Goal: Information Seeking & Learning: Learn about a topic

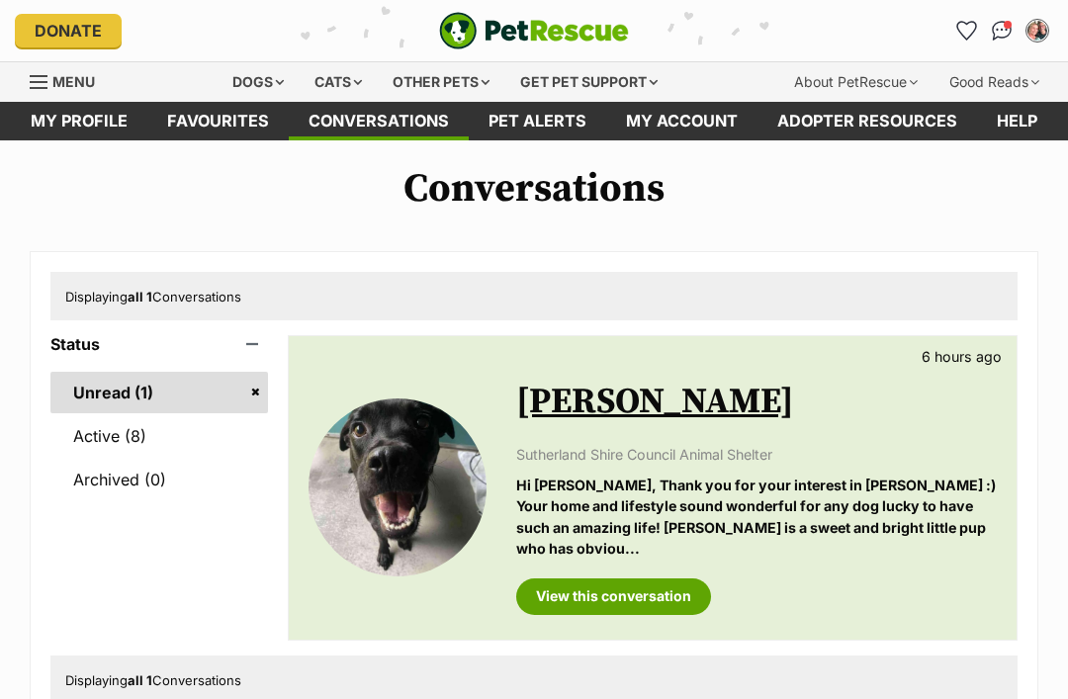
click at [1005, 29] on span "Conversations" at bounding box center [1007, 25] width 8 height 8
click at [1001, 31] on img "Conversations" at bounding box center [1001, 31] width 21 height 20
click at [662, 578] on link "View this conversation" at bounding box center [613, 596] width 195 height 36
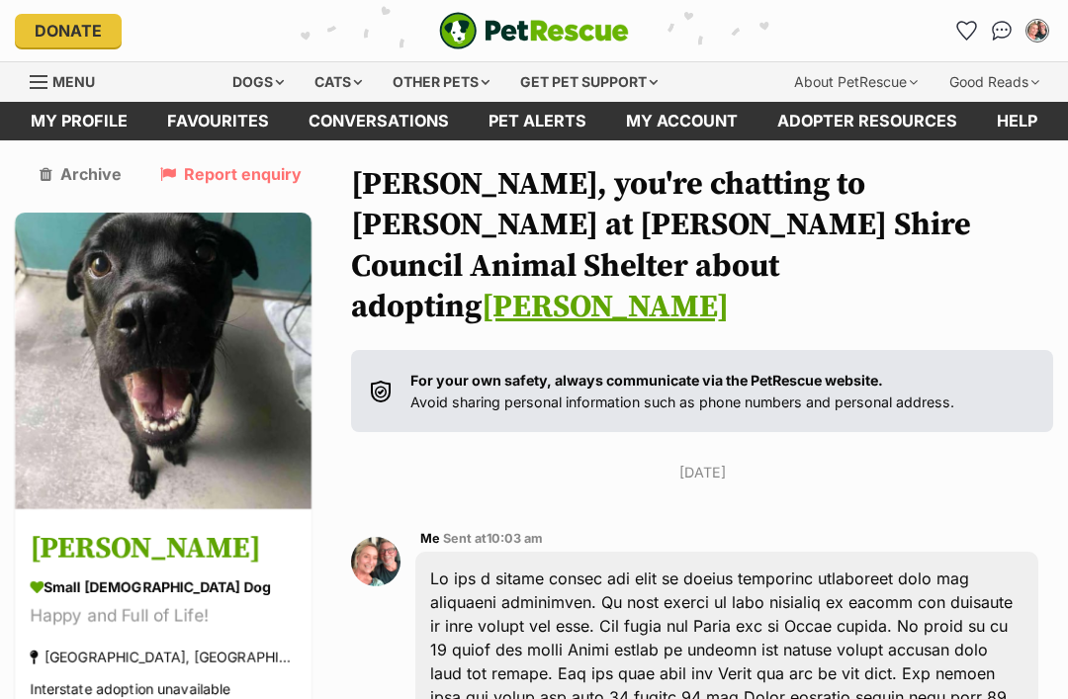
click at [961, 33] on icon "Favourites" at bounding box center [966, 31] width 19 height 18
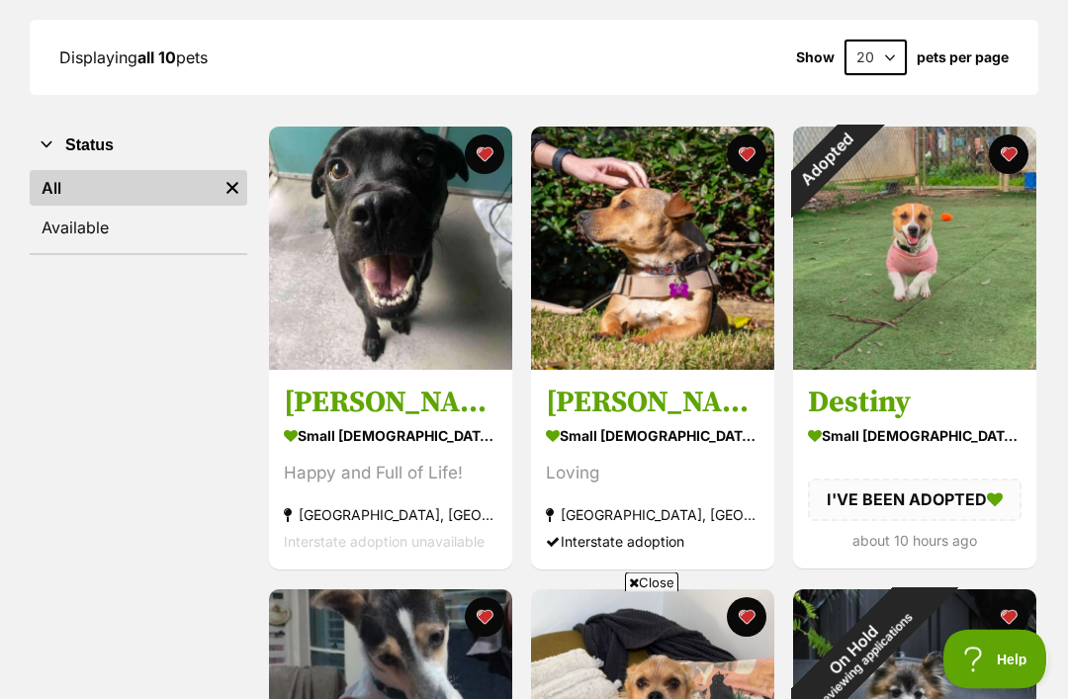
scroll to position [288, 0]
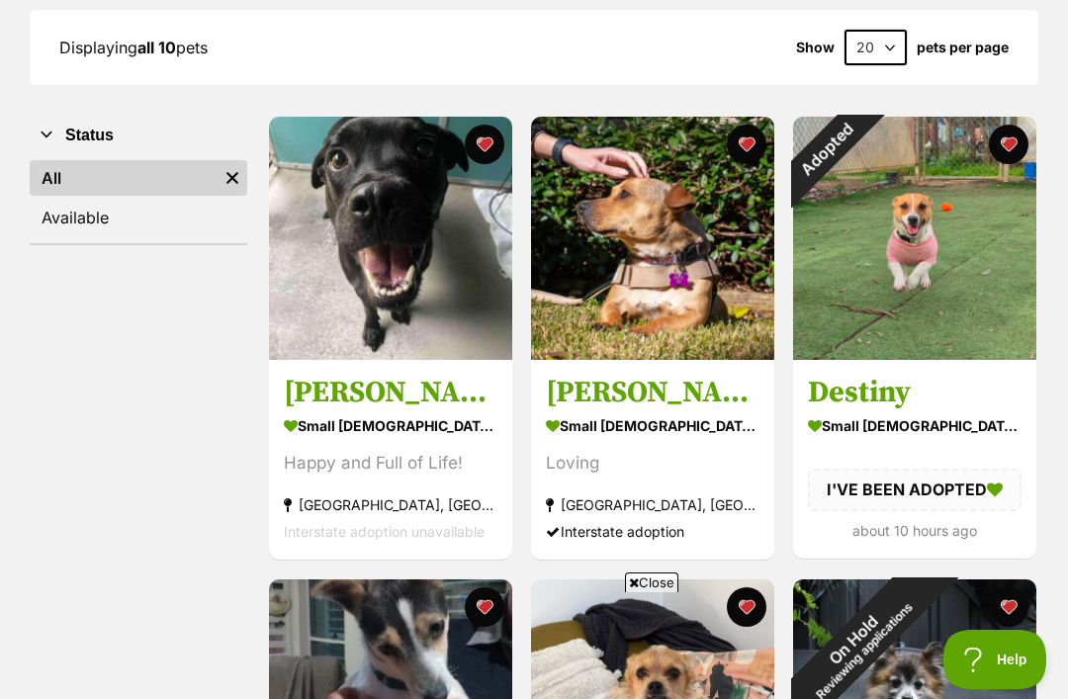
click at [700, 296] on img at bounding box center [652, 238] width 243 height 243
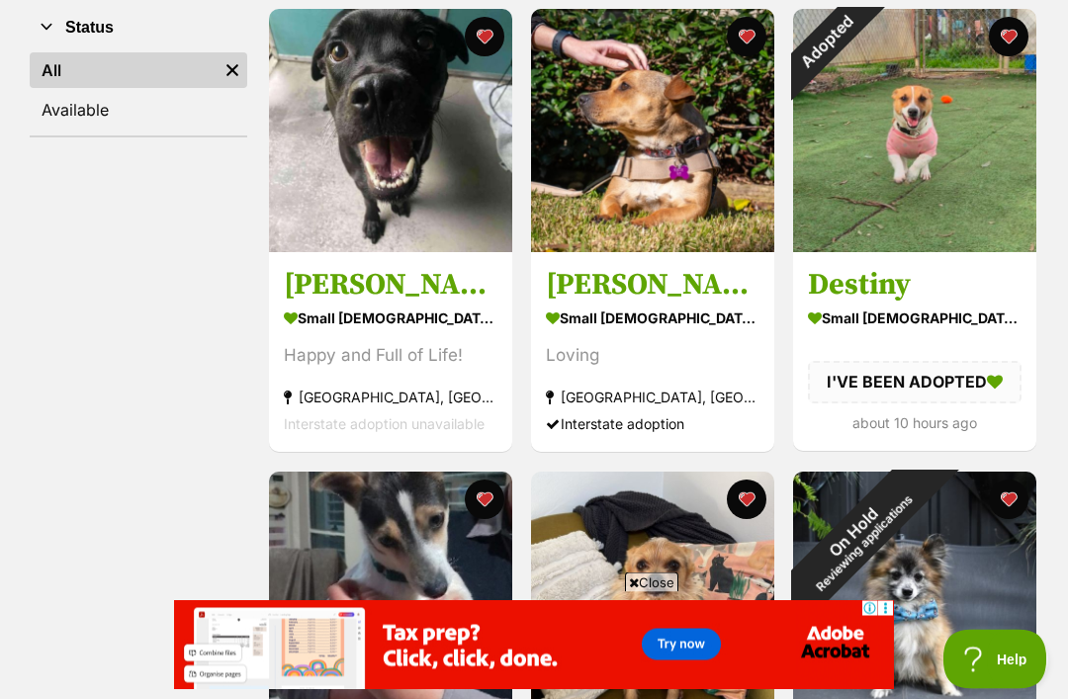
scroll to position [395, 0]
click at [697, 159] on img at bounding box center [652, 130] width 243 height 243
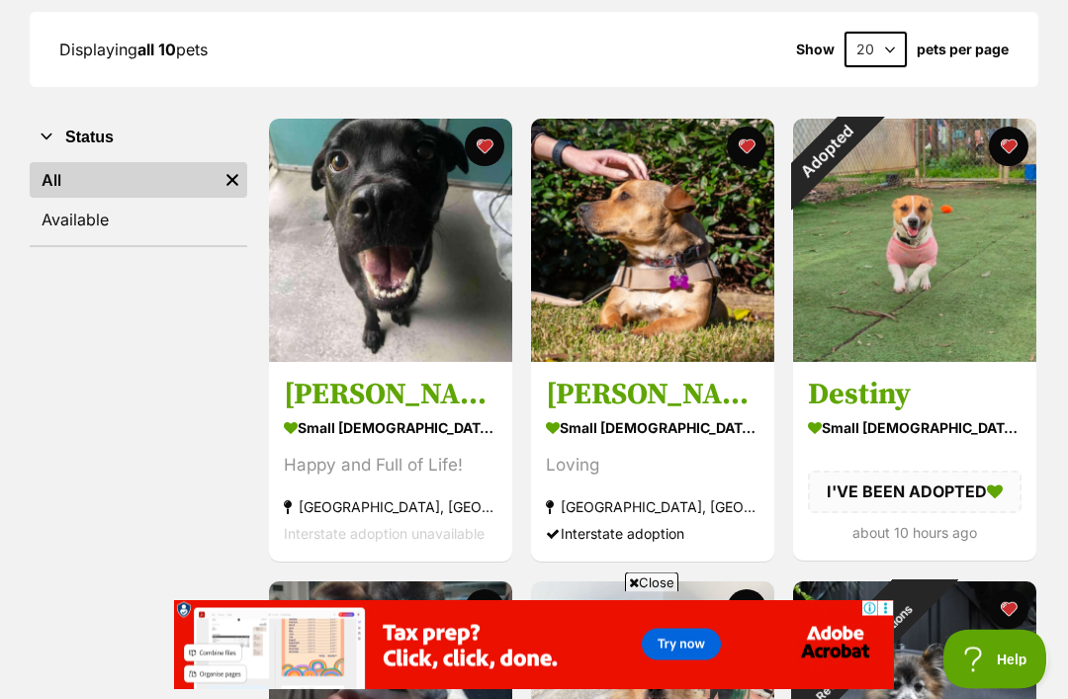
scroll to position [286, 0]
click at [465, 283] on img at bounding box center [390, 240] width 243 height 243
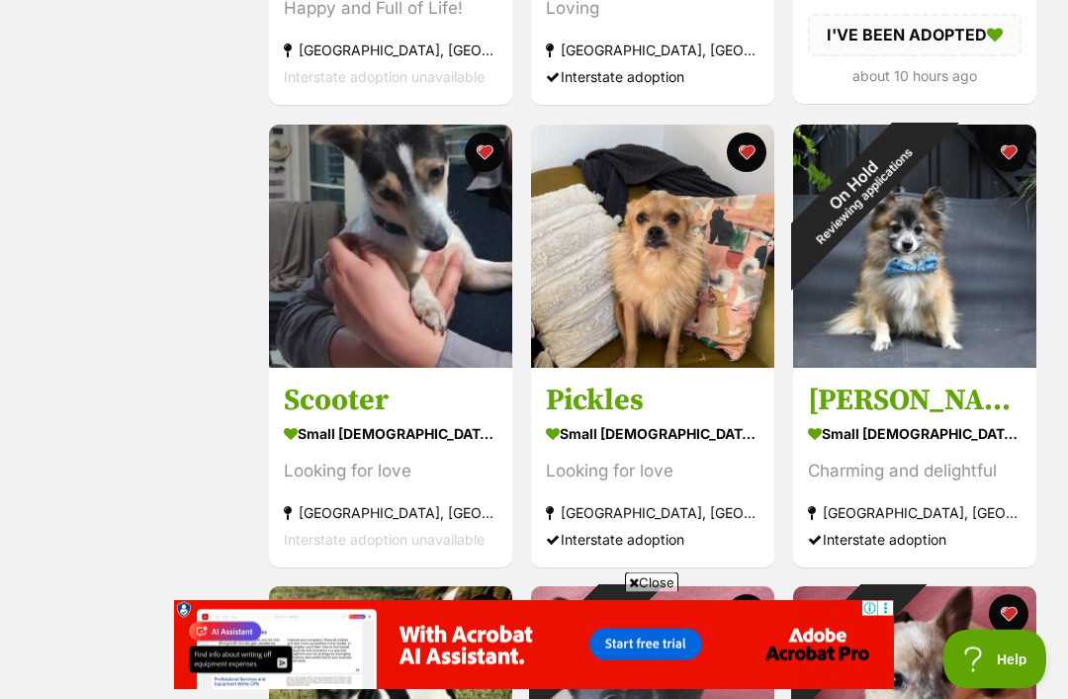
scroll to position [742, 0]
click at [432, 309] on img at bounding box center [390, 246] width 243 height 243
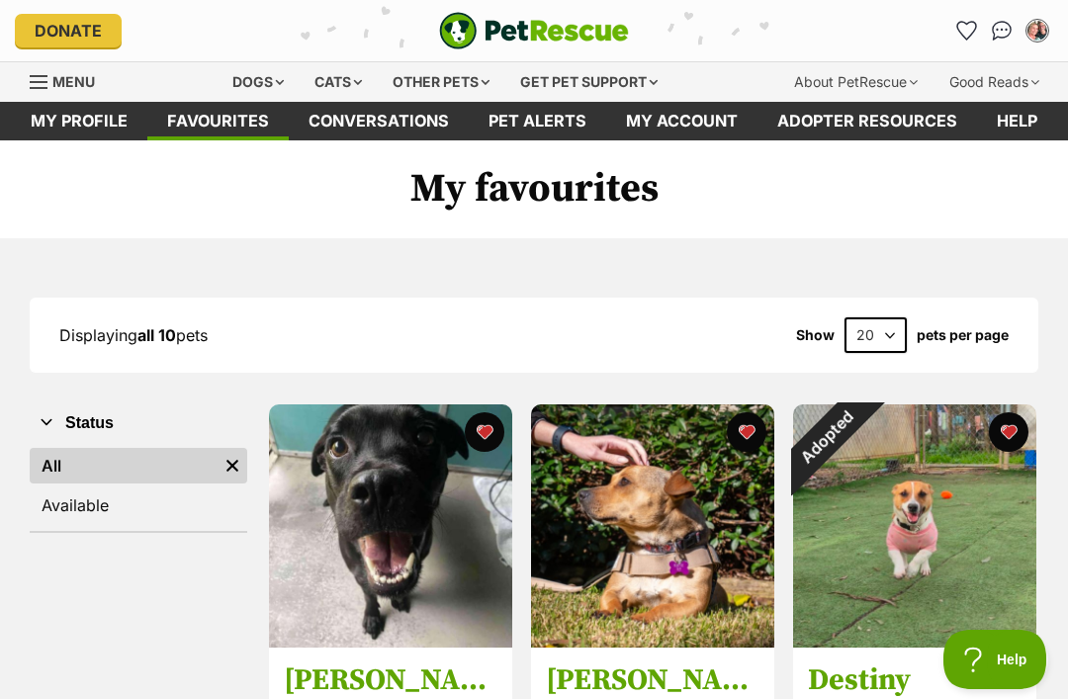
scroll to position [806, 0]
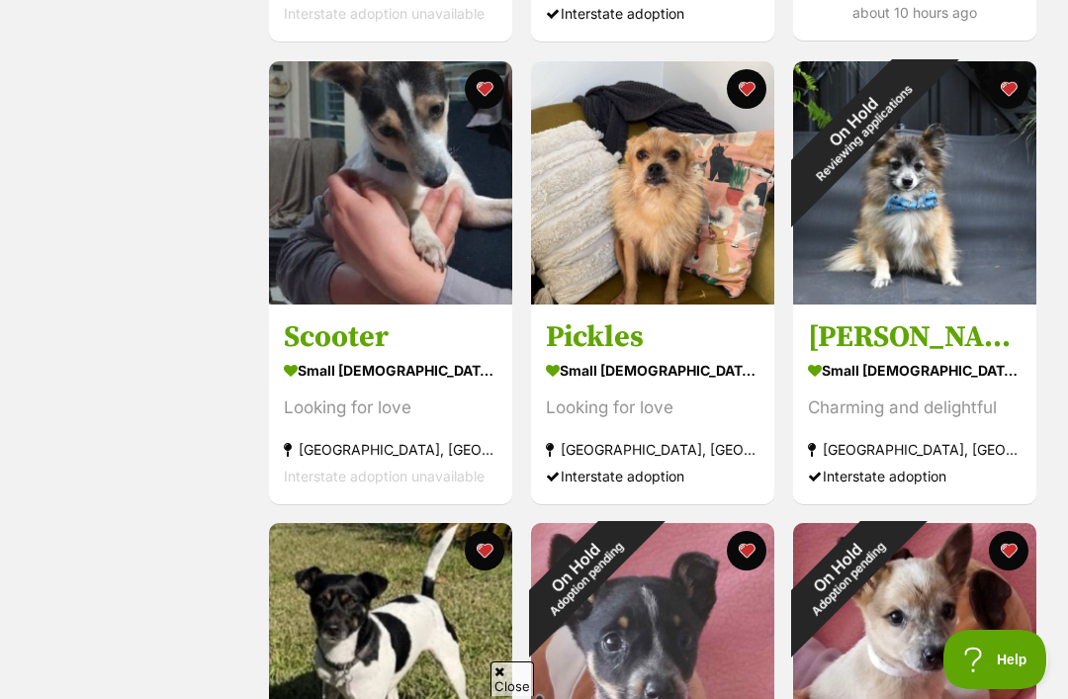
click at [680, 251] on img at bounding box center [652, 182] width 243 height 243
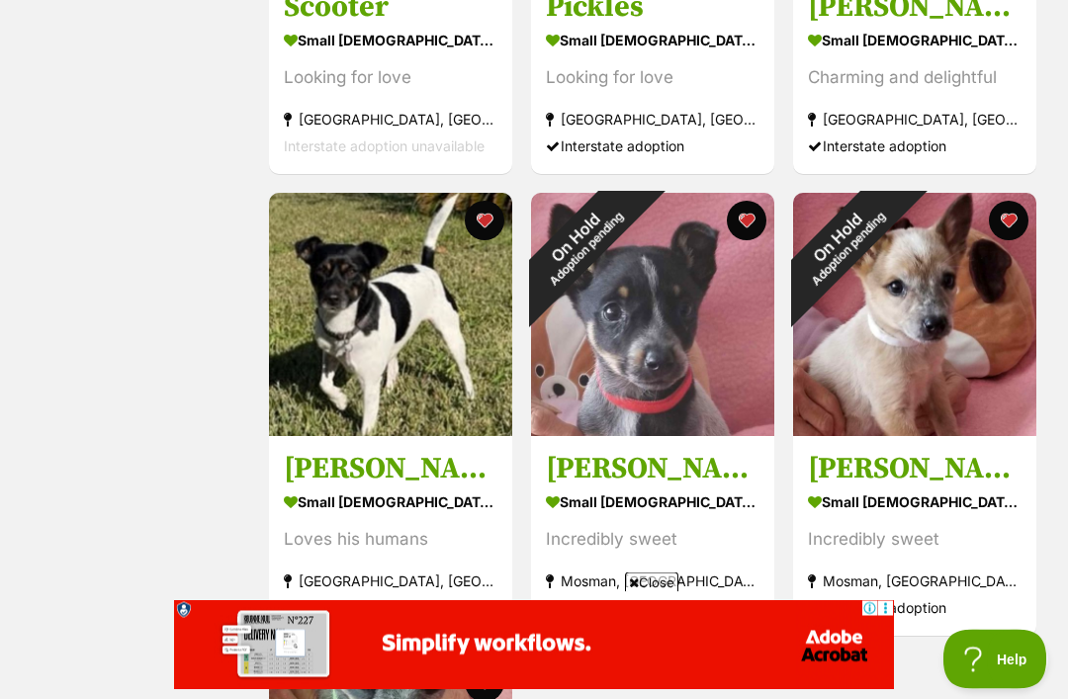
scroll to position [1139, 0]
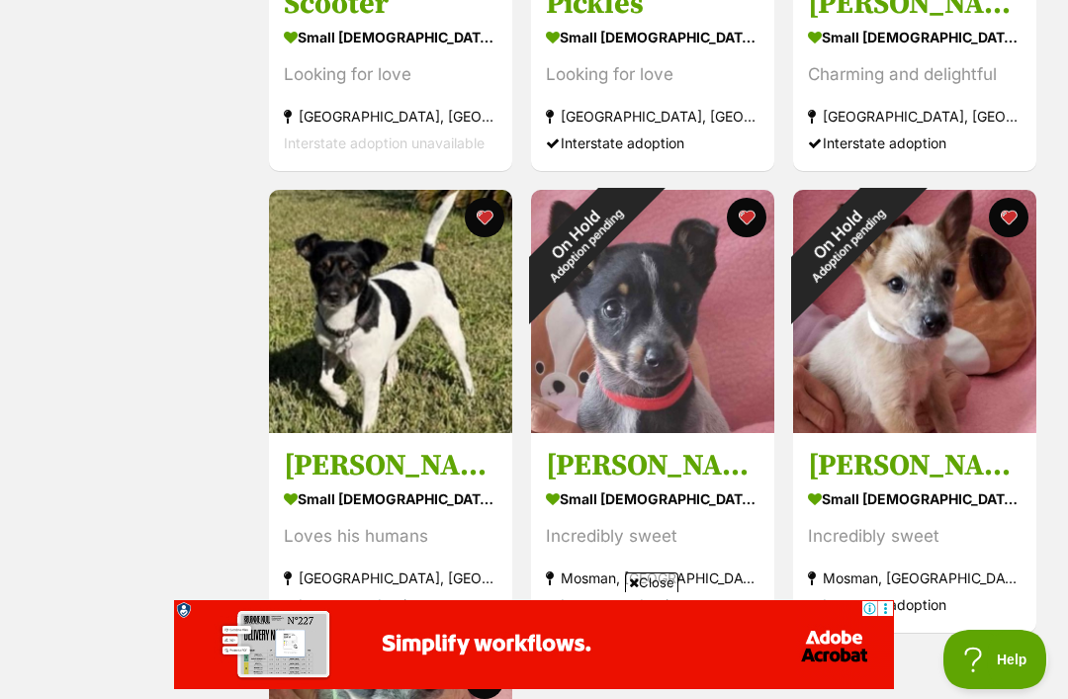
click at [423, 355] on img at bounding box center [390, 311] width 243 height 243
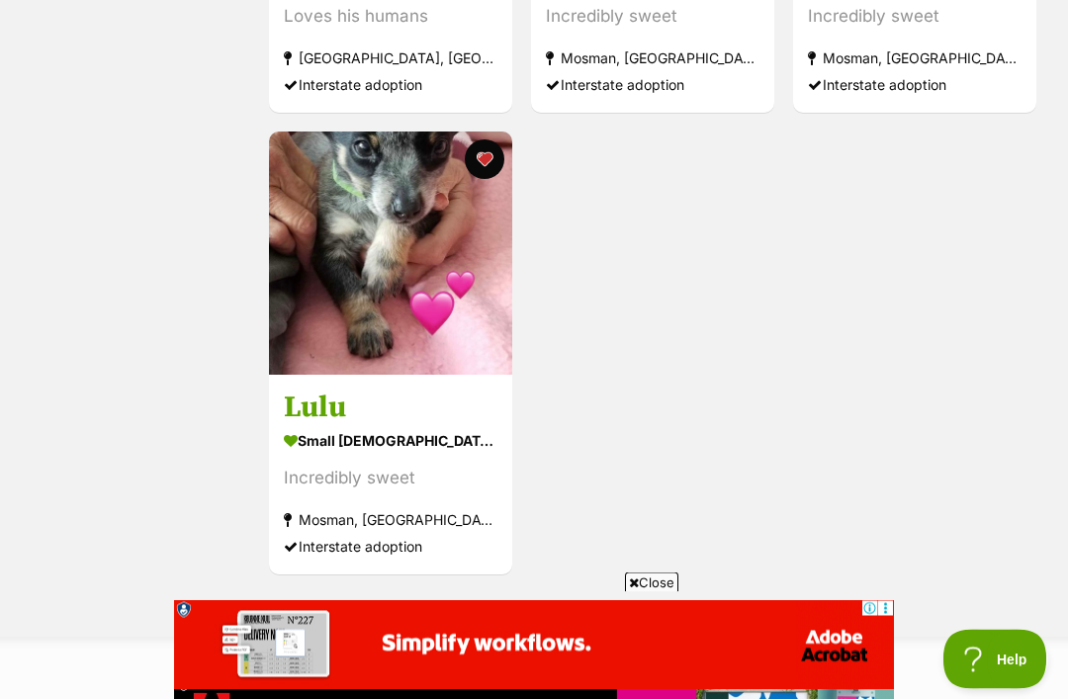
scroll to position [1659, 0]
click at [447, 253] on img at bounding box center [390, 252] width 243 height 243
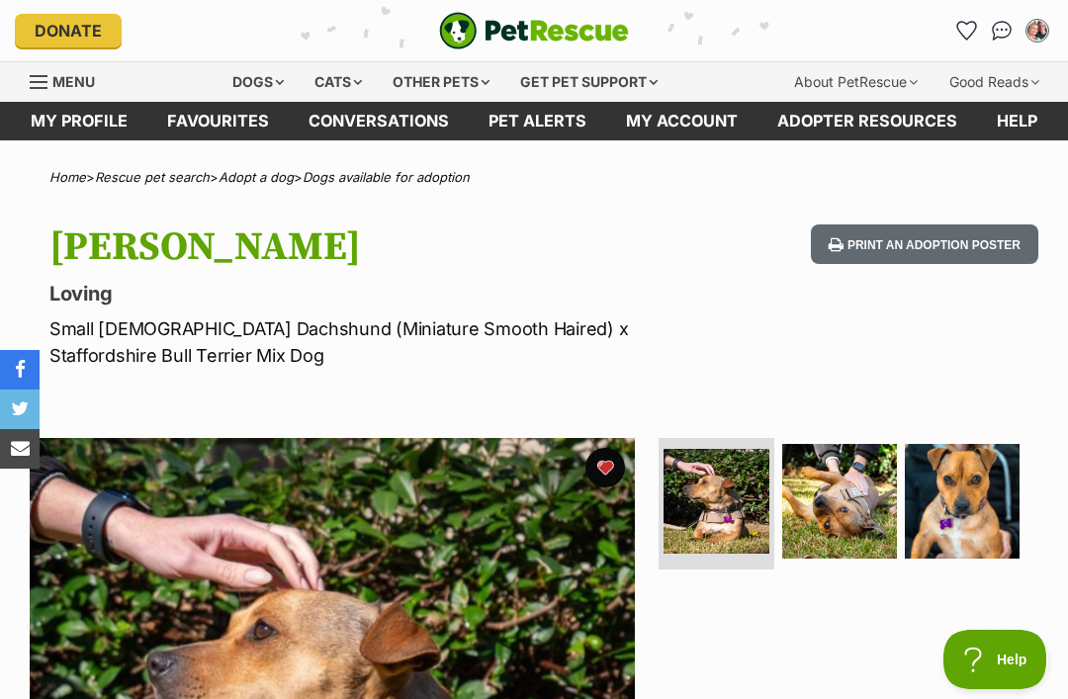
click at [990, 514] on img at bounding box center [961, 501] width 115 height 115
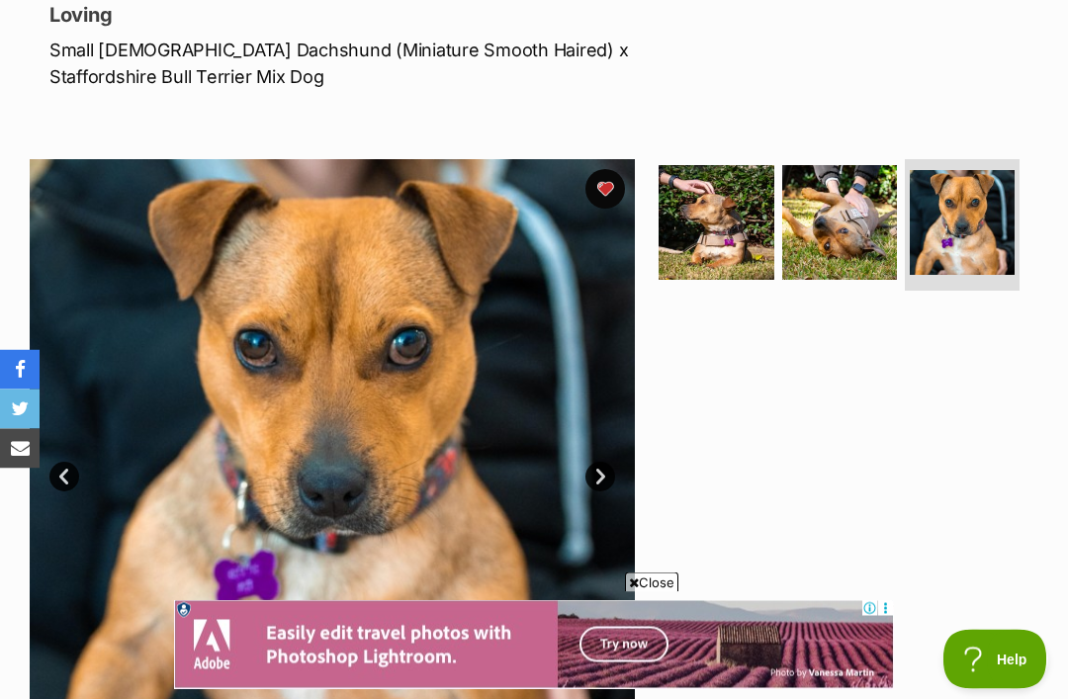
scroll to position [257, 0]
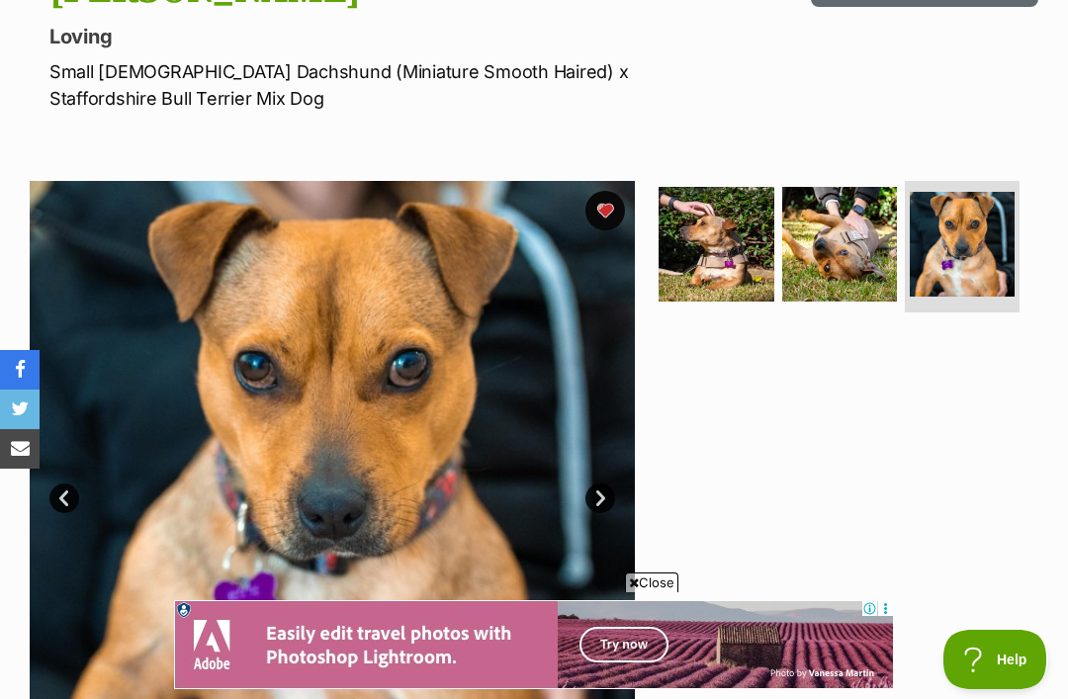
click at [862, 248] on img at bounding box center [839, 244] width 115 height 115
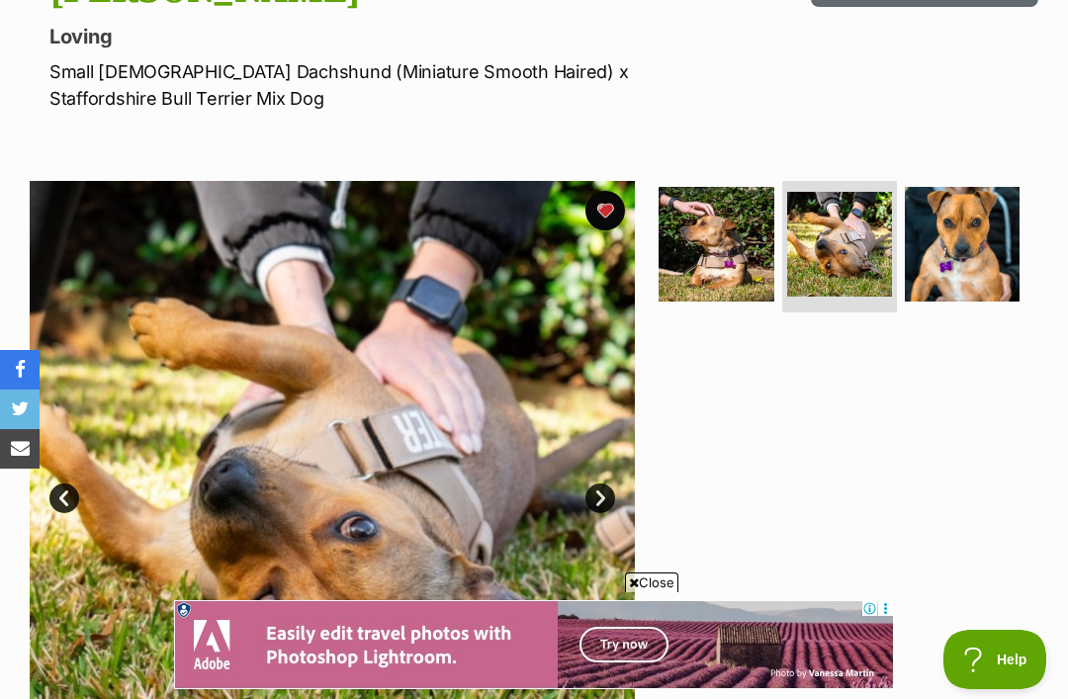
click at [731, 248] on img at bounding box center [715, 244] width 115 height 115
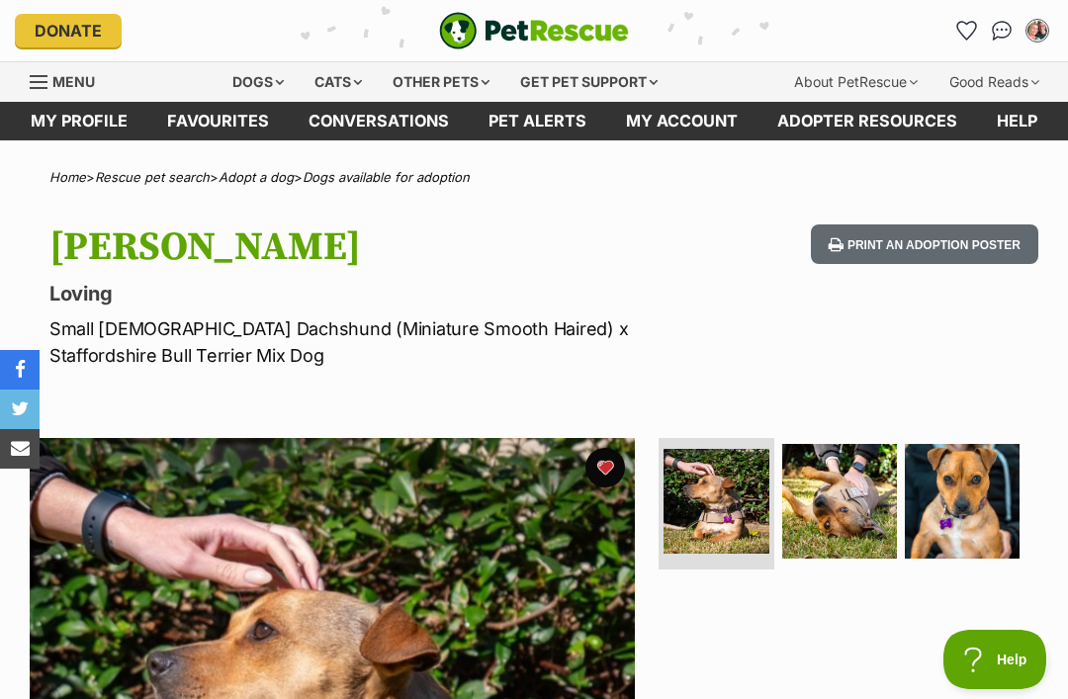
scroll to position [0, 0]
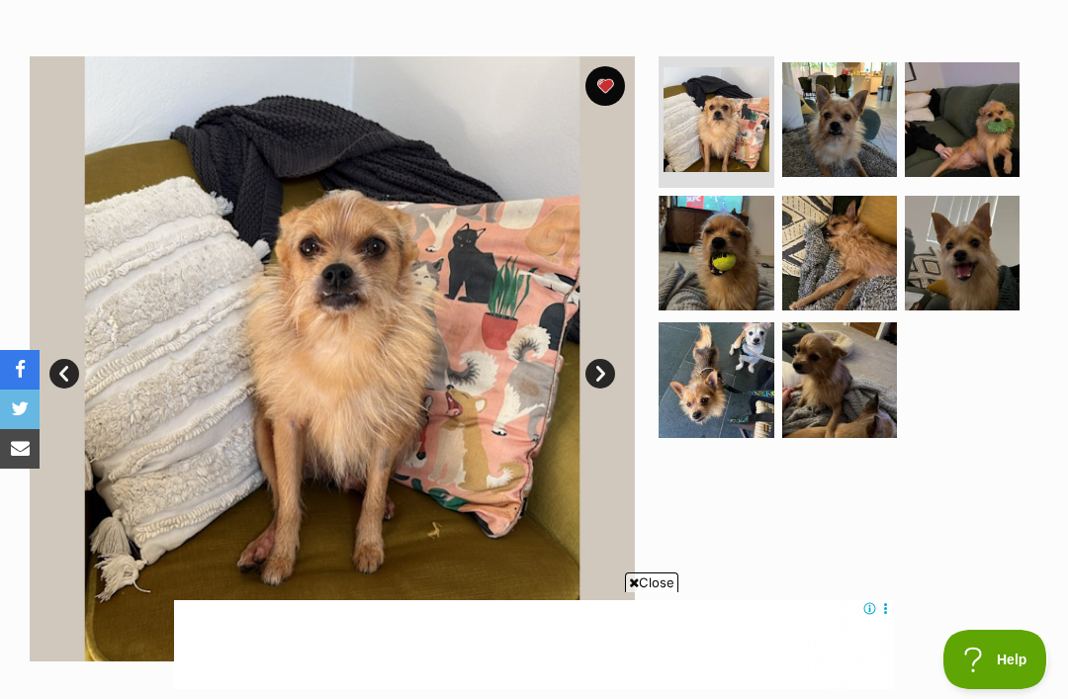
scroll to position [353, 0]
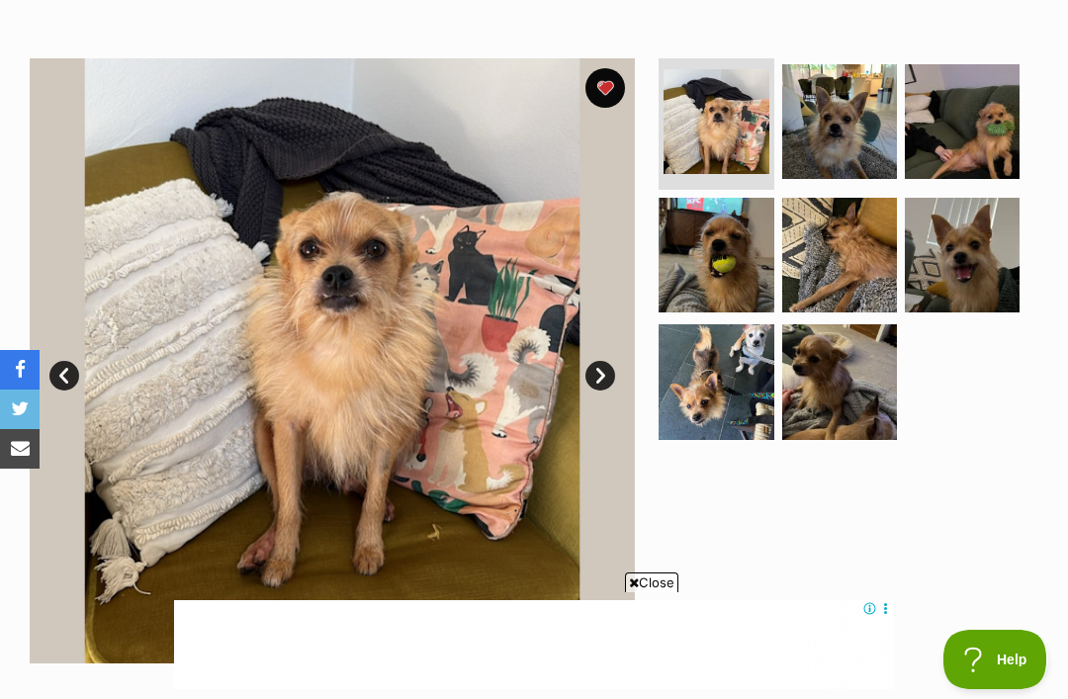
click at [859, 125] on img at bounding box center [839, 121] width 115 height 115
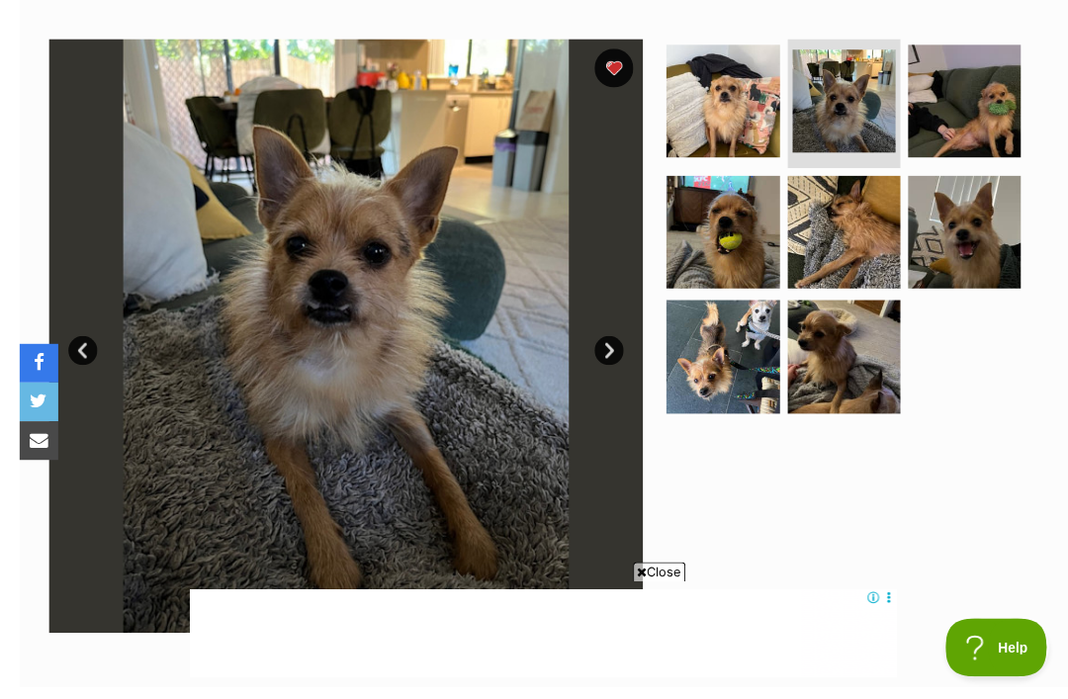
scroll to position [385, 0]
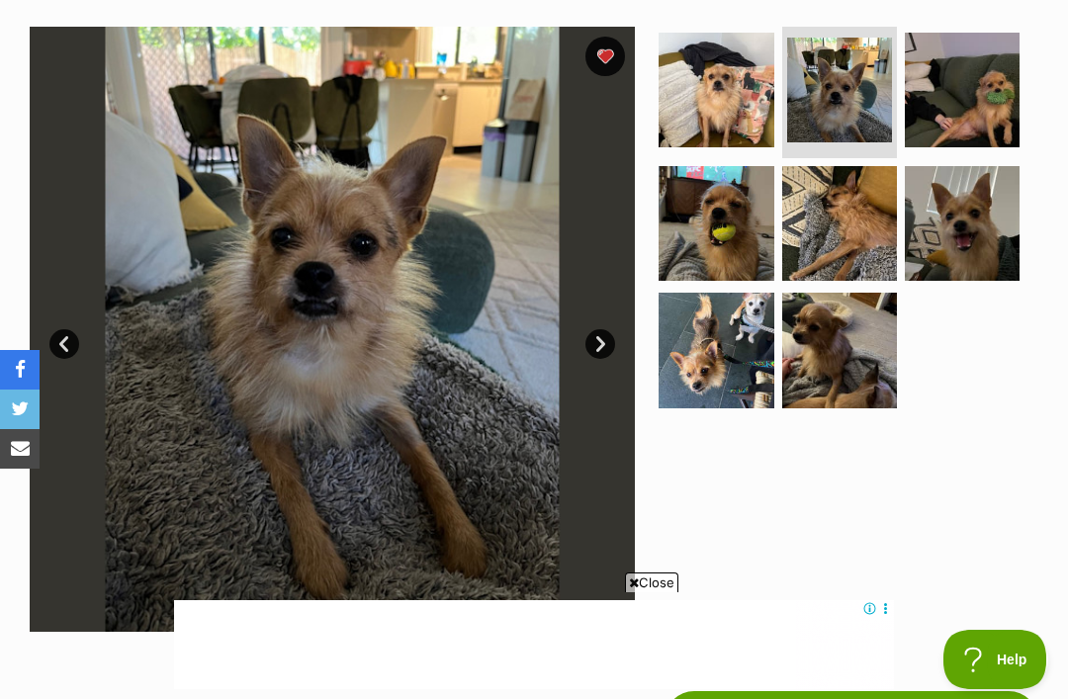
click at [993, 74] on img at bounding box center [961, 90] width 115 height 115
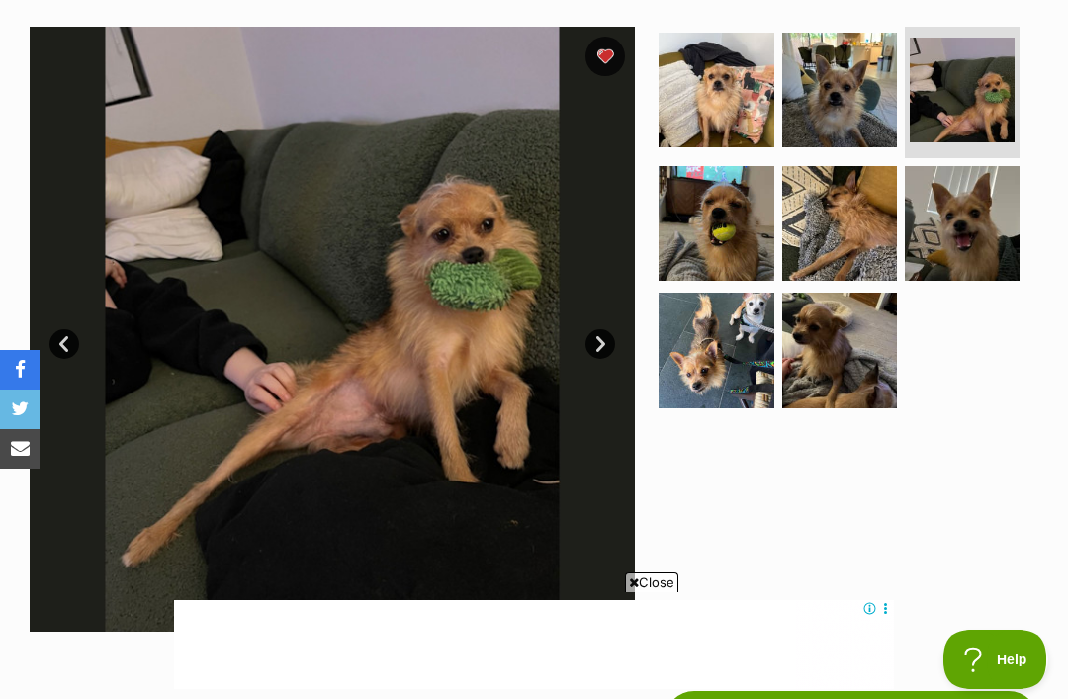
click at [741, 235] on img at bounding box center [715, 223] width 115 height 115
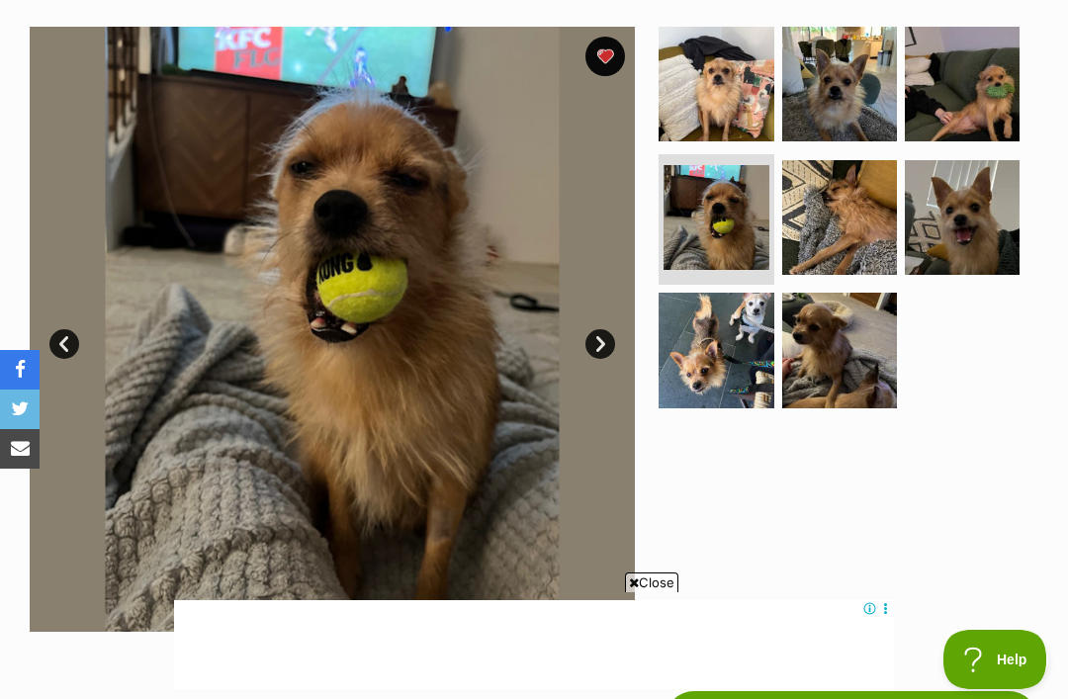
scroll to position [0, 0]
click at [864, 223] on img at bounding box center [839, 217] width 115 height 115
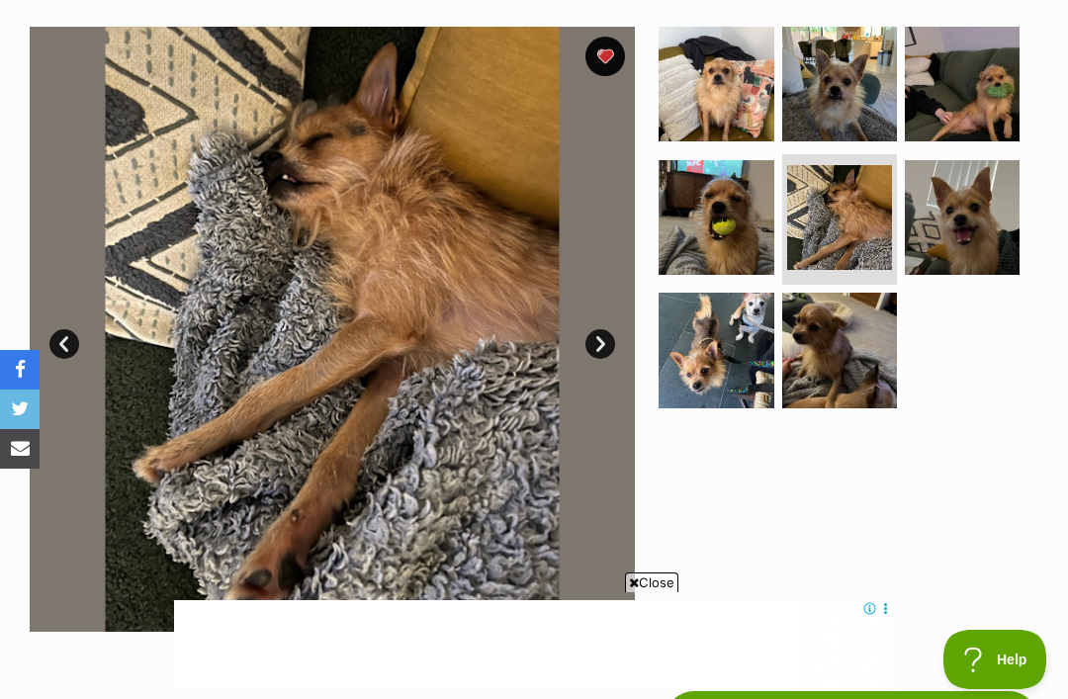
click at [991, 213] on img at bounding box center [961, 217] width 115 height 115
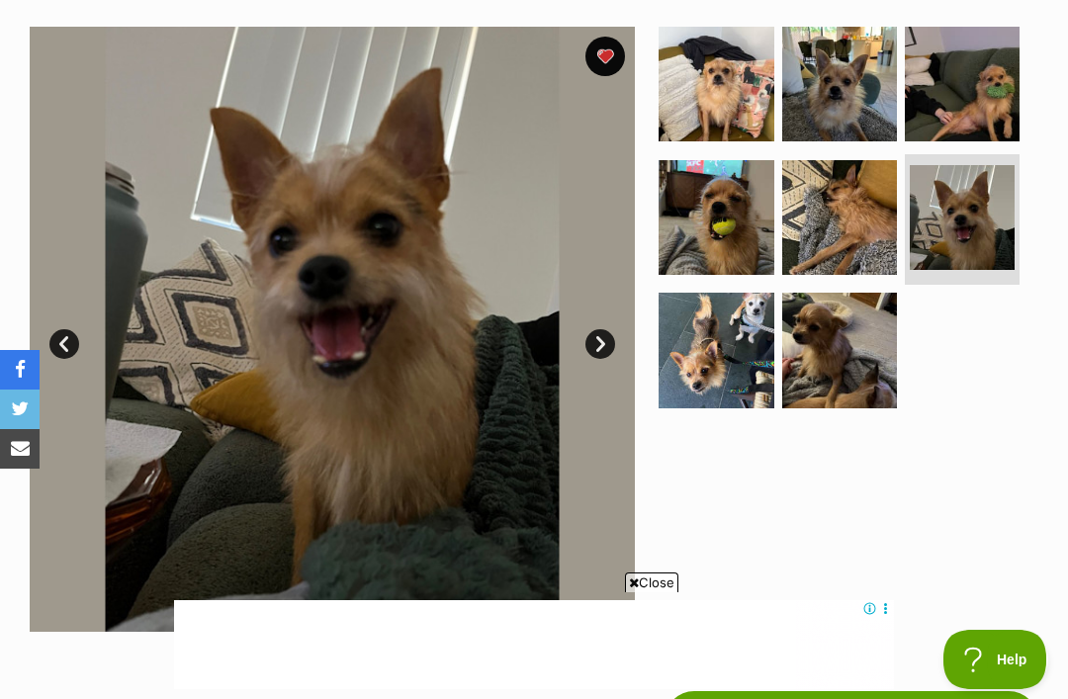
click at [741, 343] on img at bounding box center [715, 350] width 115 height 115
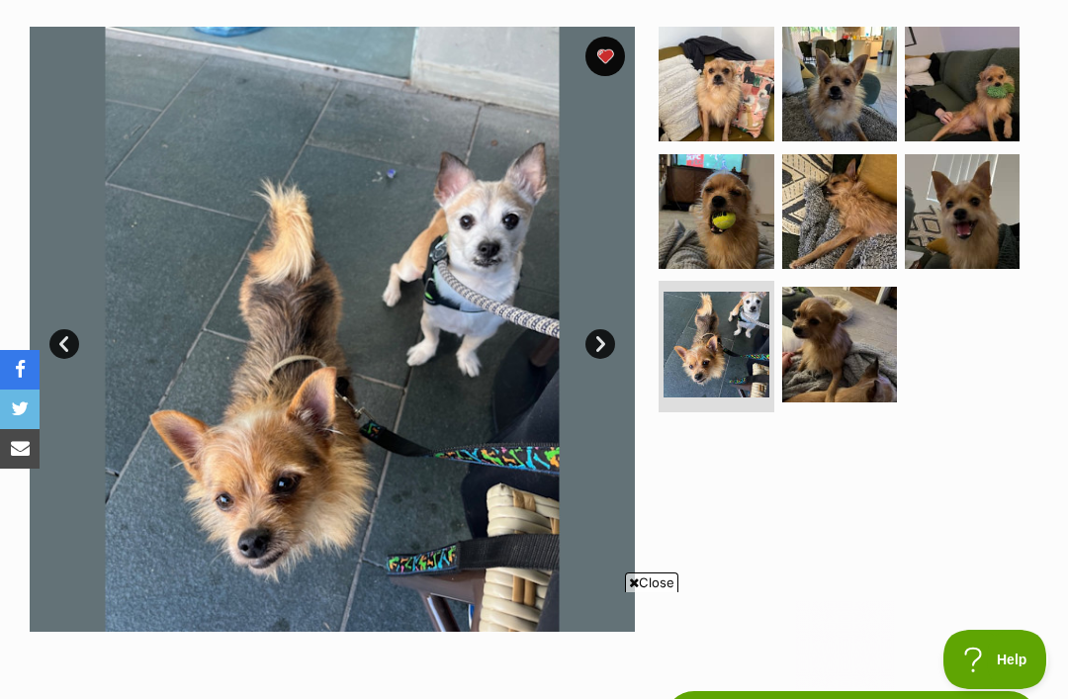
click at [857, 330] on img at bounding box center [839, 344] width 115 height 115
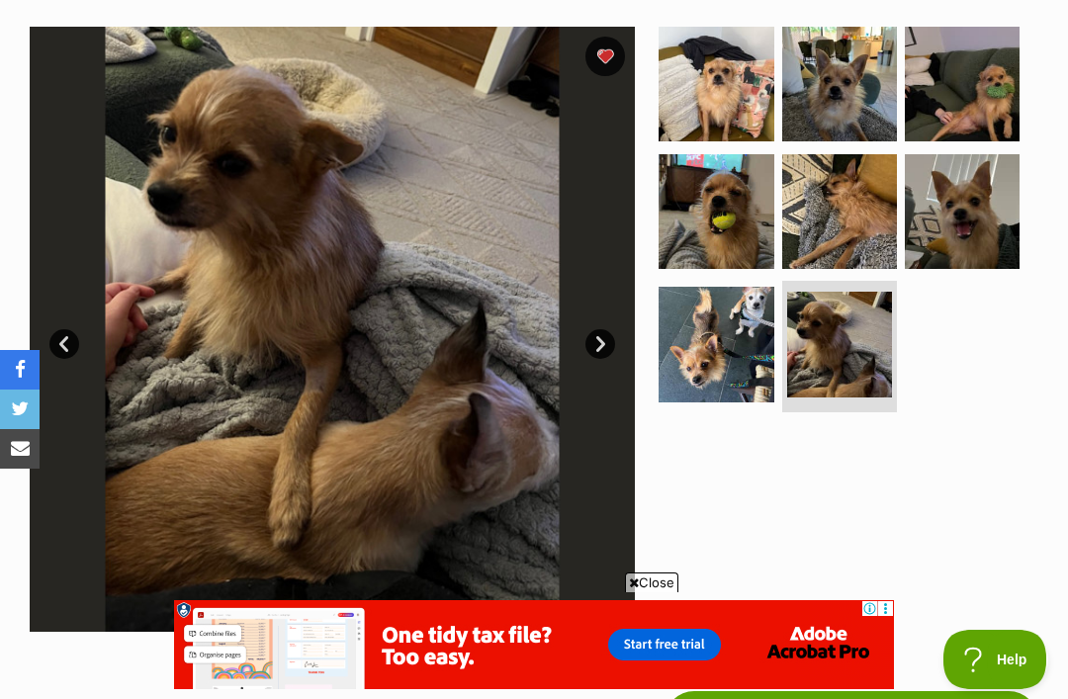
click at [855, 329] on img at bounding box center [839, 344] width 105 height 105
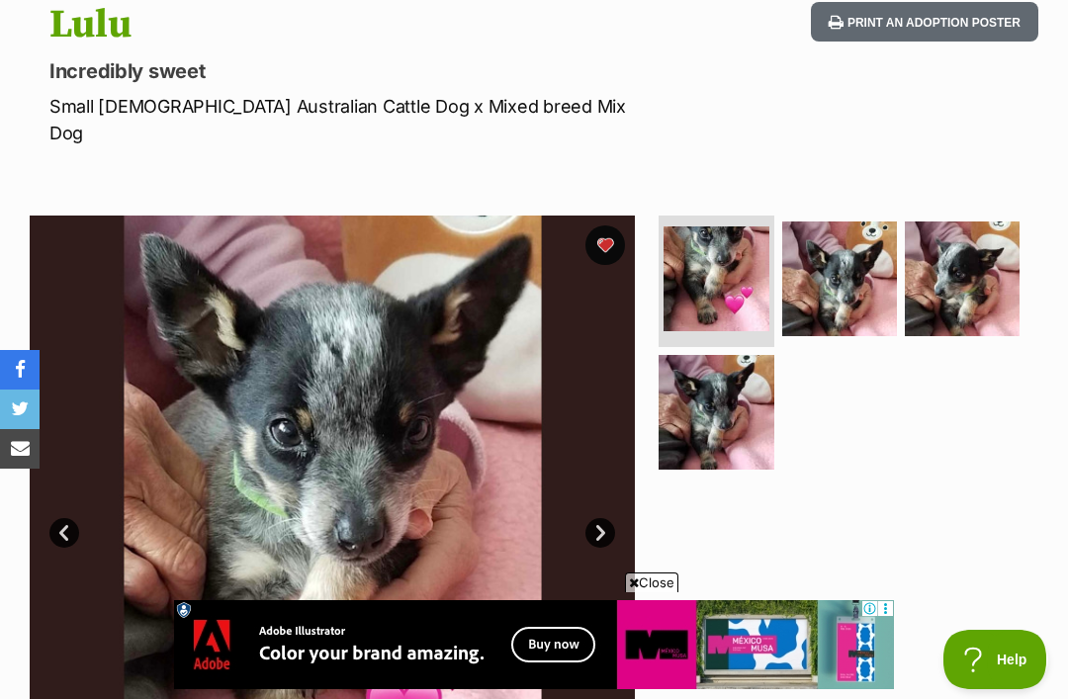
scroll to position [220, 0]
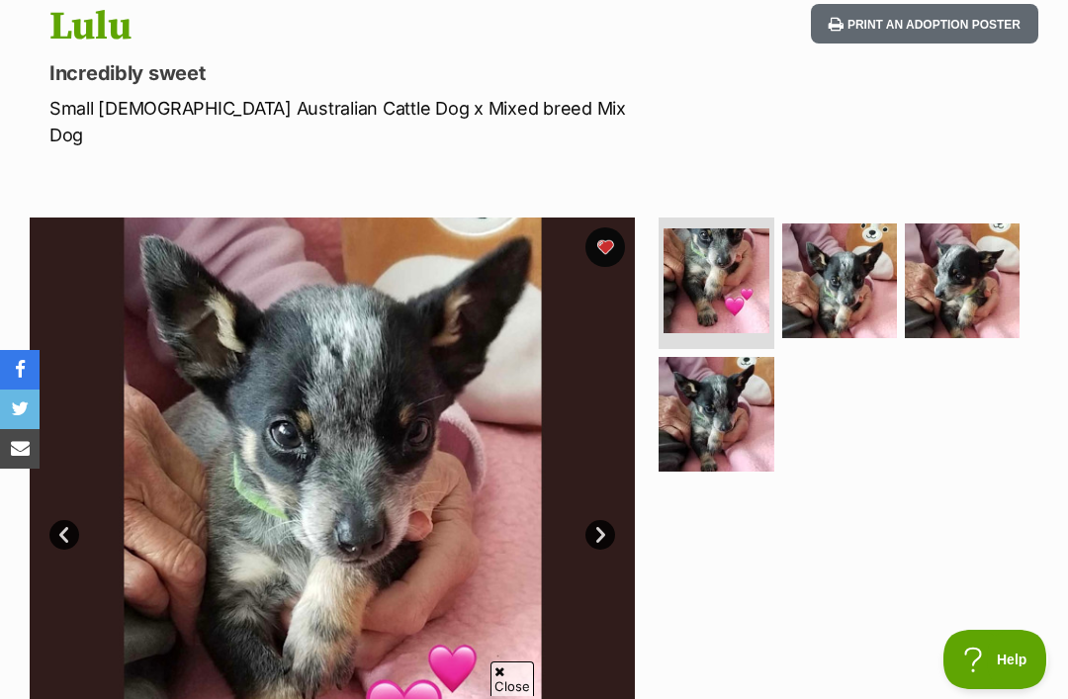
click at [963, 246] on img at bounding box center [961, 280] width 115 height 115
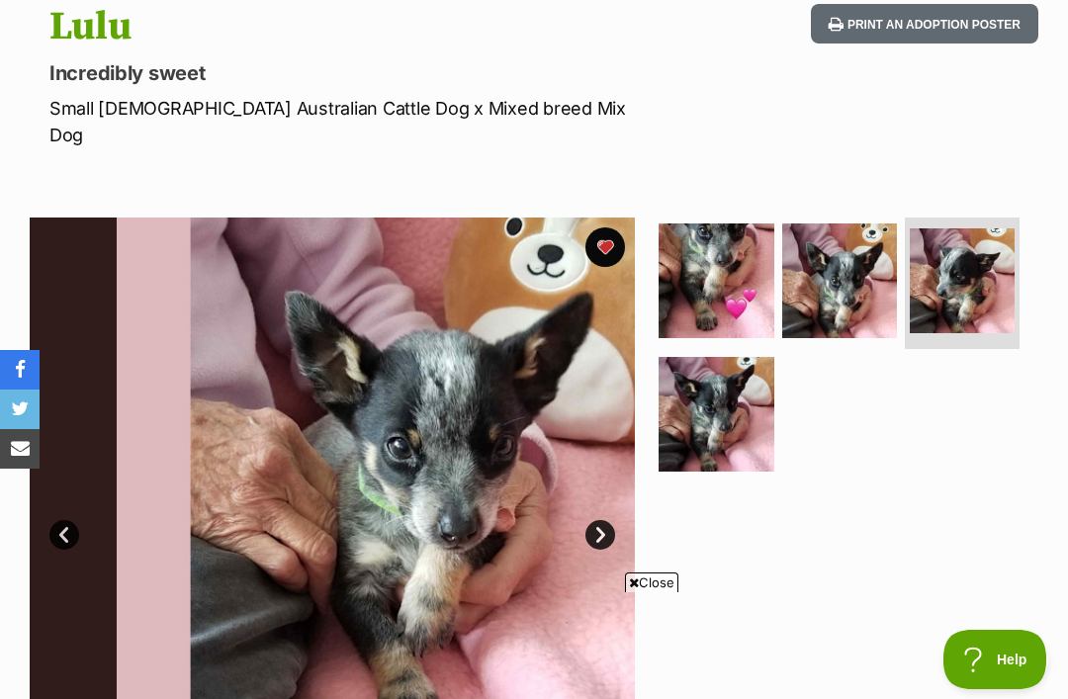
scroll to position [0, 0]
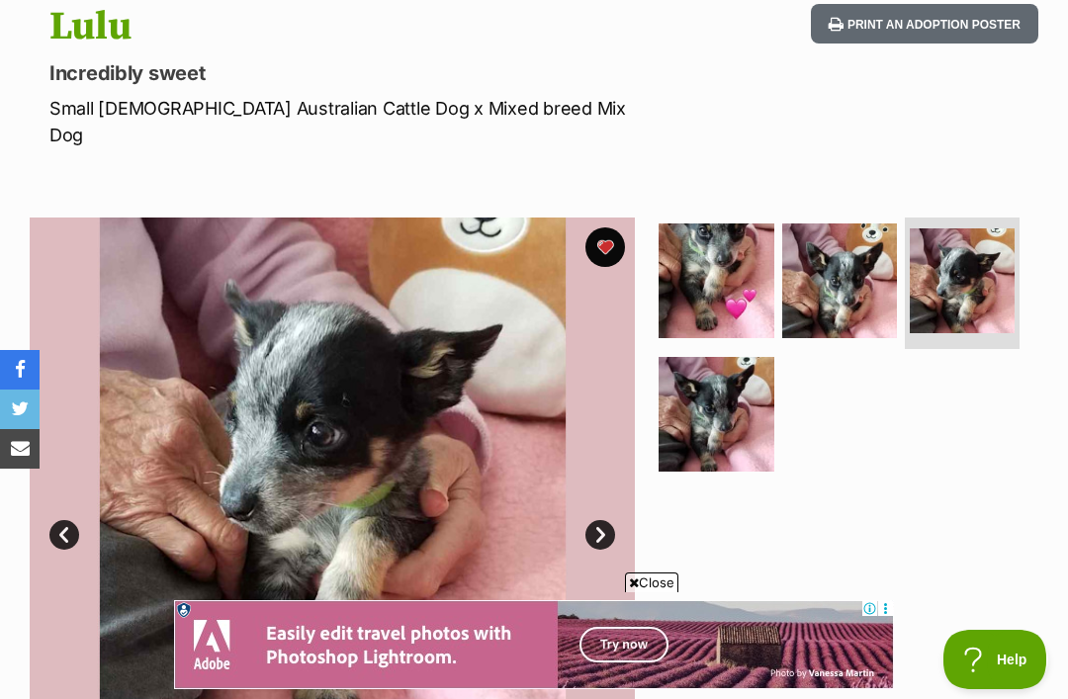
click at [721, 411] on img at bounding box center [715, 414] width 115 height 115
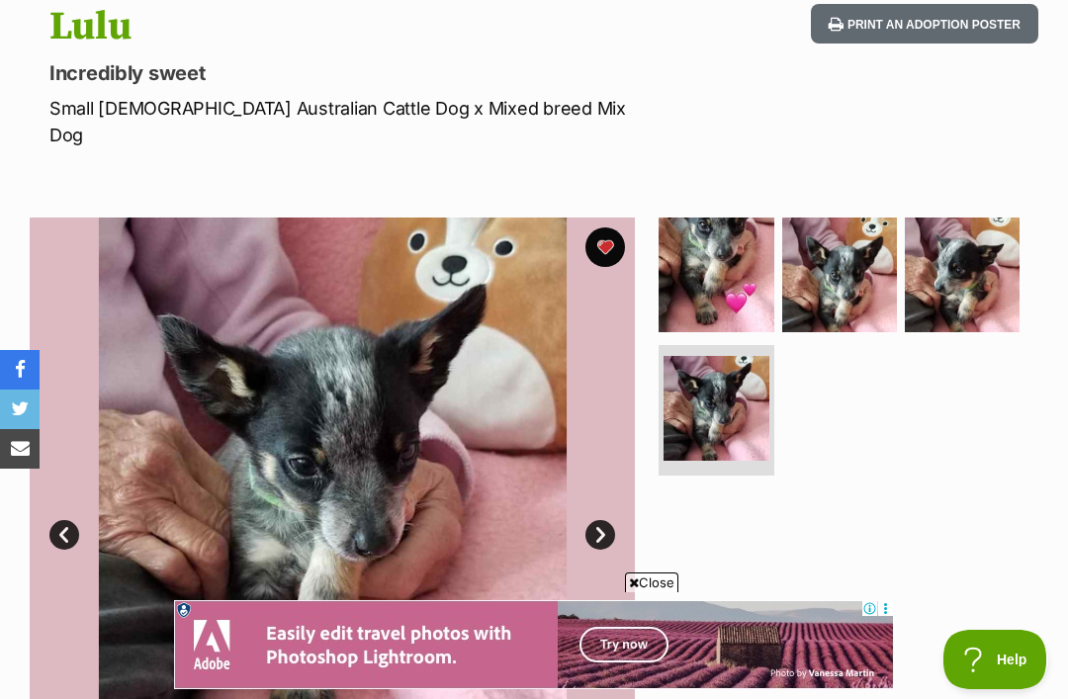
click at [981, 233] on img at bounding box center [961, 274] width 115 height 115
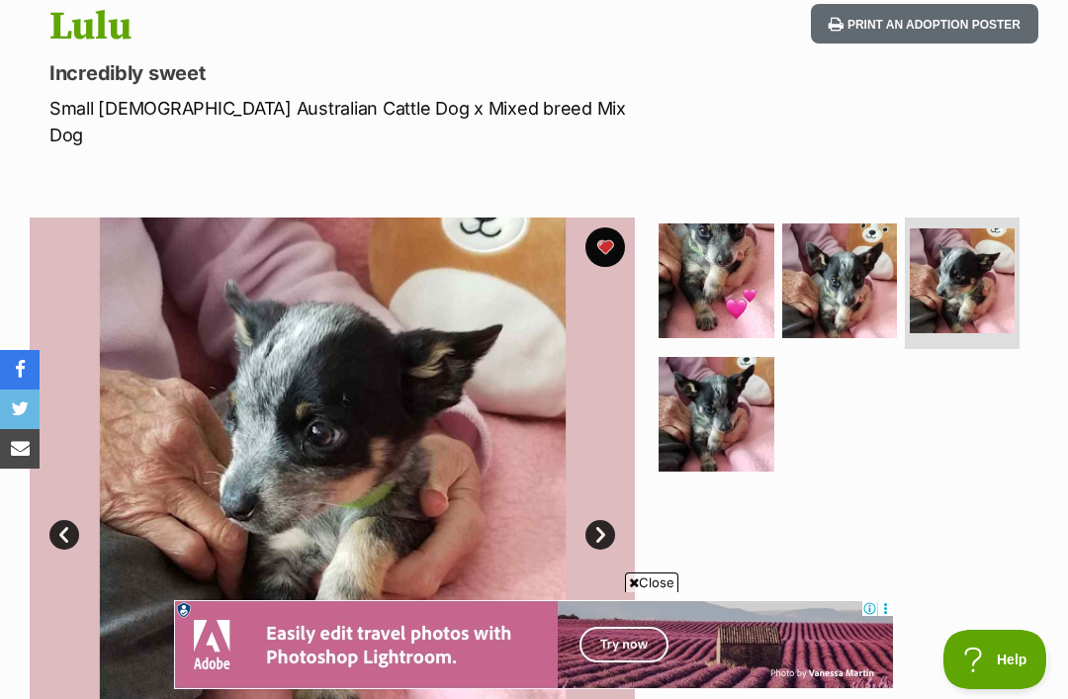
click at [706, 268] on img at bounding box center [715, 280] width 115 height 115
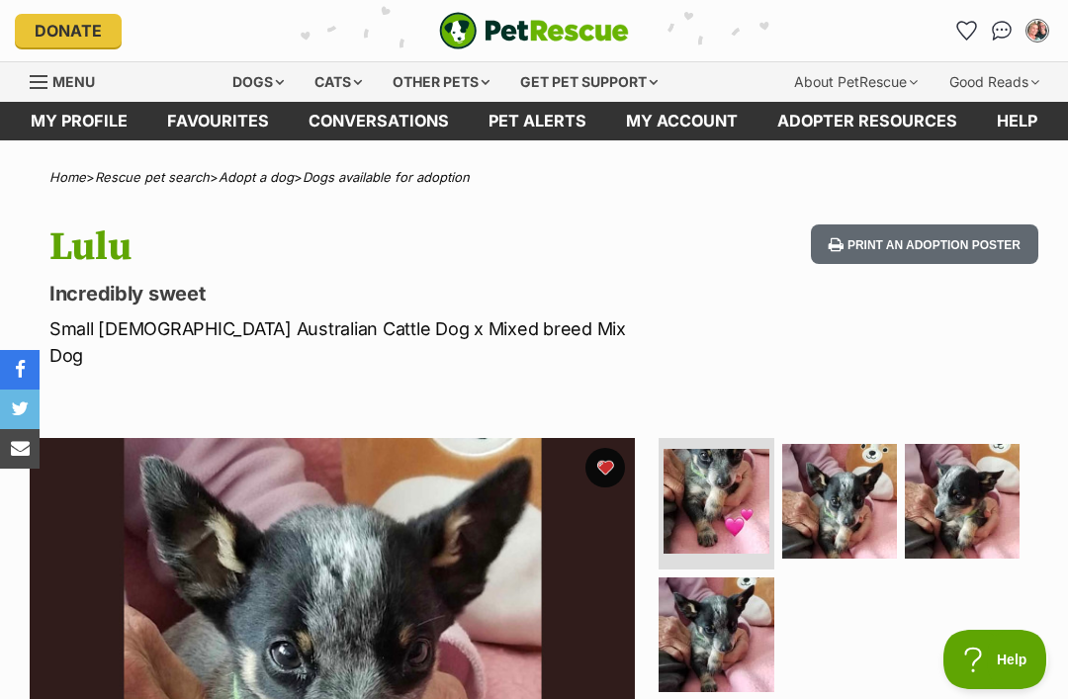
click at [973, 27] on icon "Favourites" at bounding box center [966, 31] width 19 height 18
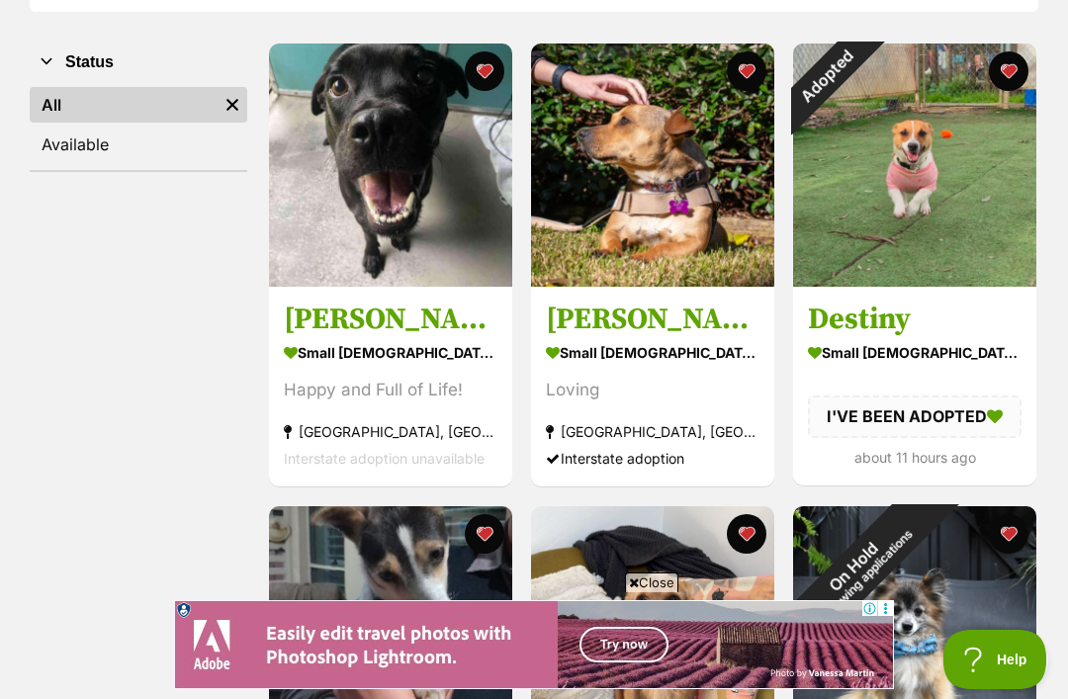
click at [409, 215] on img at bounding box center [390, 164] width 243 height 243
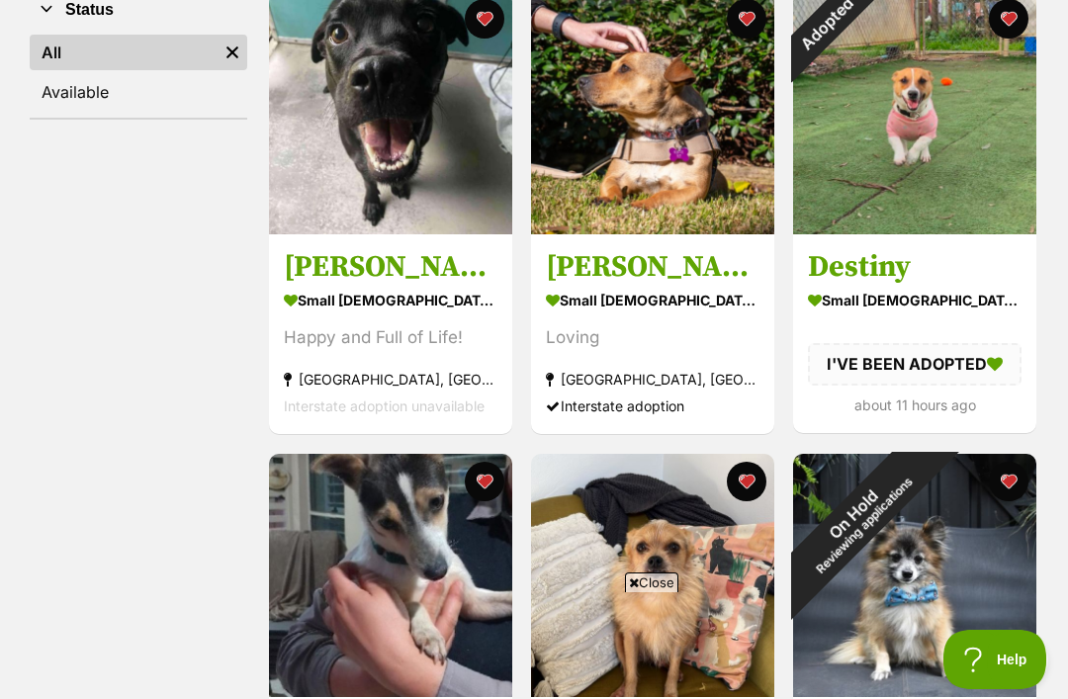
click at [705, 159] on img at bounding box center [652, 112] width 243 height 243
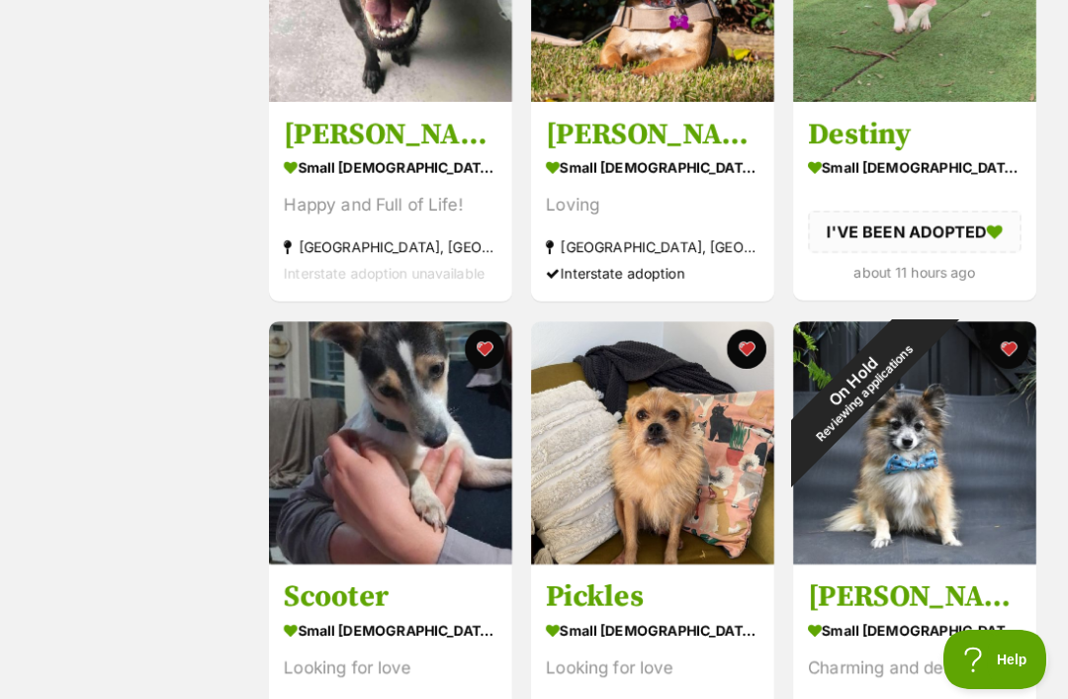
click at [390, 469] on img at bounding box center [390, 442] width 243 height 243
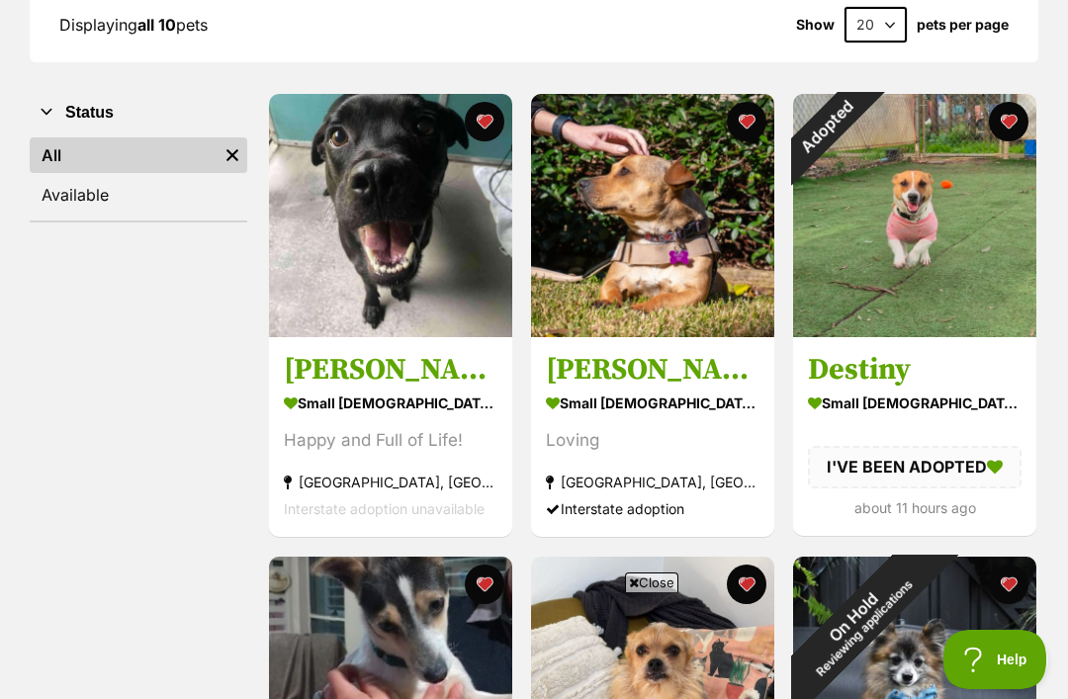
scroll to position [309, 0]
click at [969, 226] on img at bounding box center [914, 216] width 243 height 243
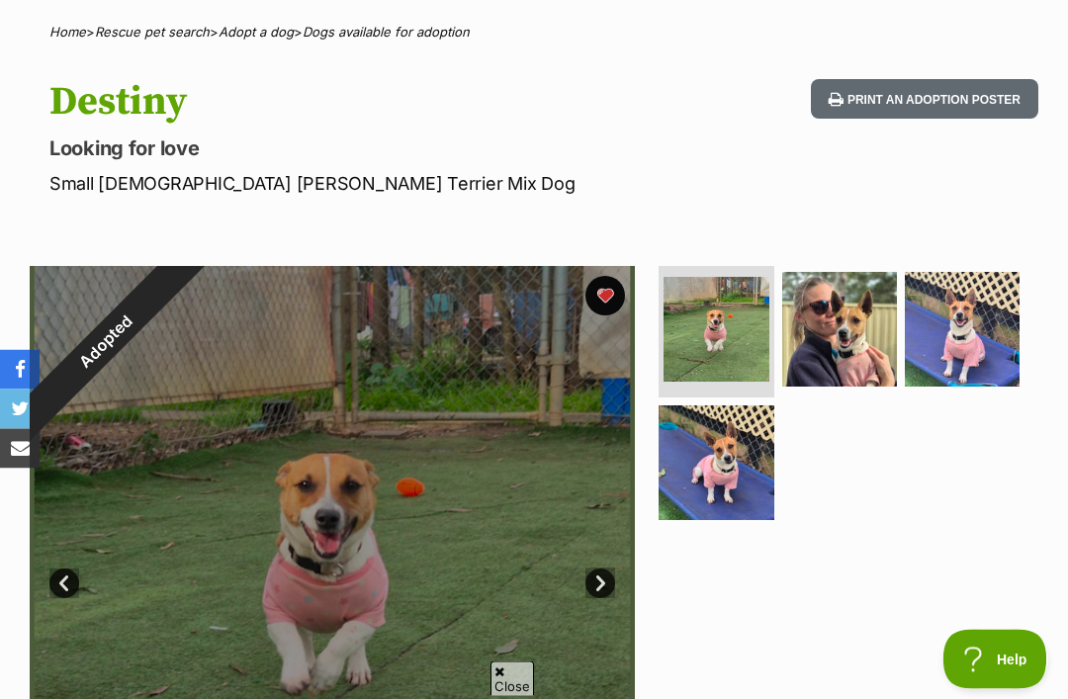
scroll to position [146, 0]
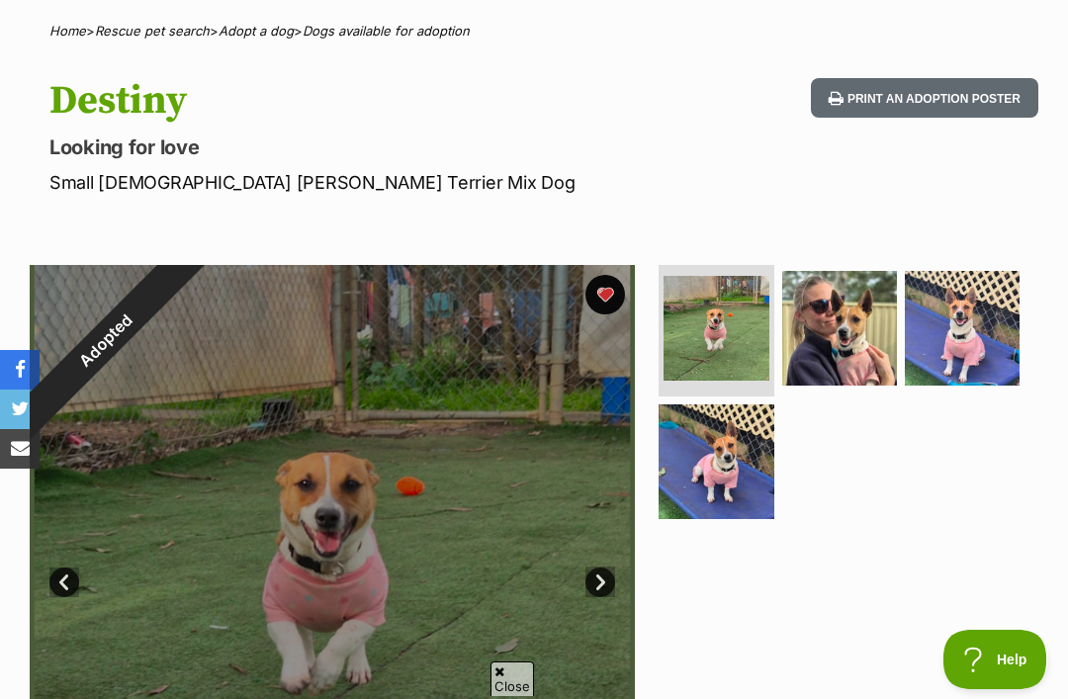
click at [860, 334] on img at bounding box center [839, 328] width 115 height 115
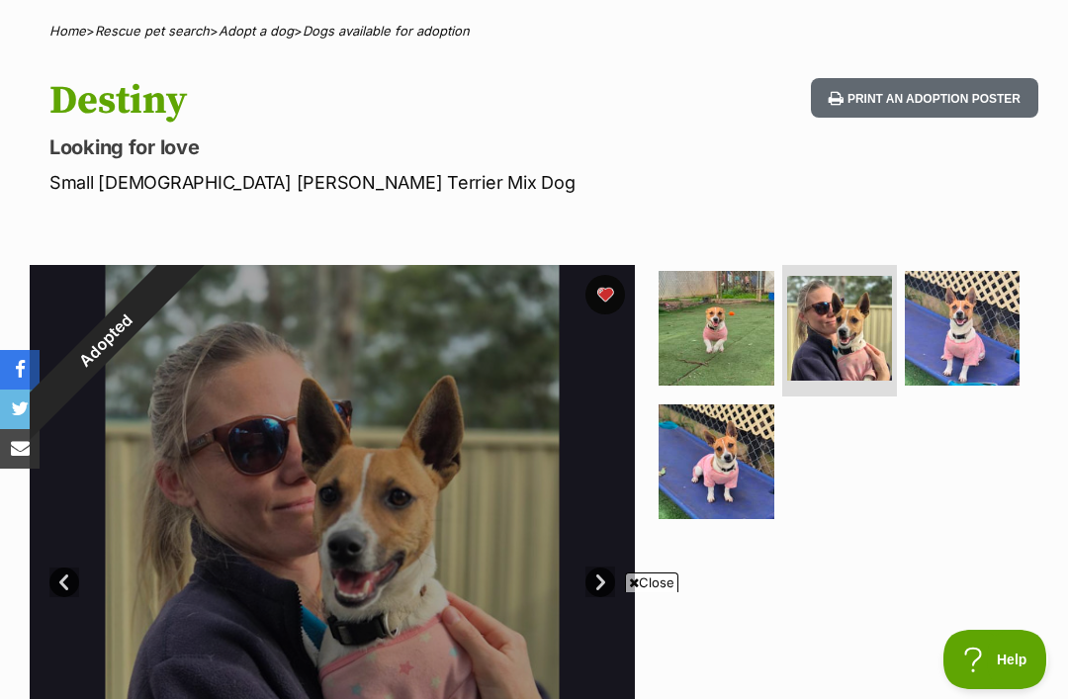
scroll to position [0, 0]
click at [984, 337] on img at bounding box center [961, 328] width 115 height 115
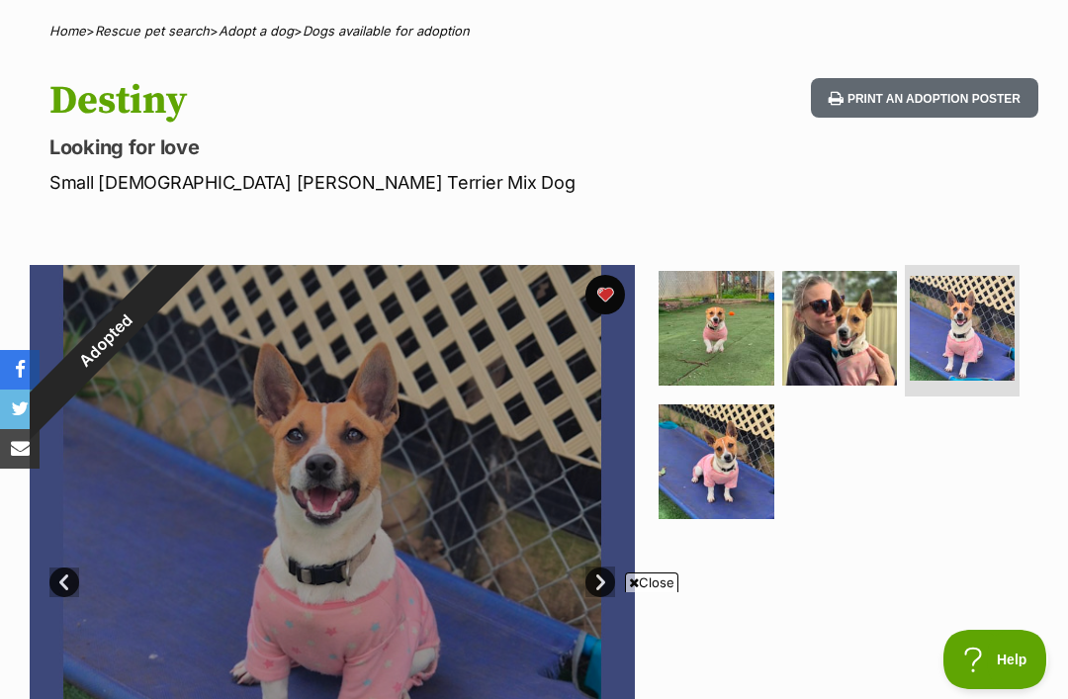
click at [730, 455] on img at bounding box center [715, 461] width 115 height 115
